Goal: Navigation & Orientation: Go to known website

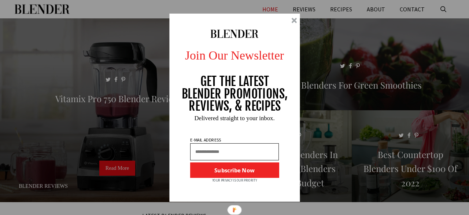
click at [294, 23] on div at bounding box center [234, 108] width 131 height 188
click at [295, 19] on div at bounding box center [295, 21] width 6 height 6
